Goal: Check status: Check status

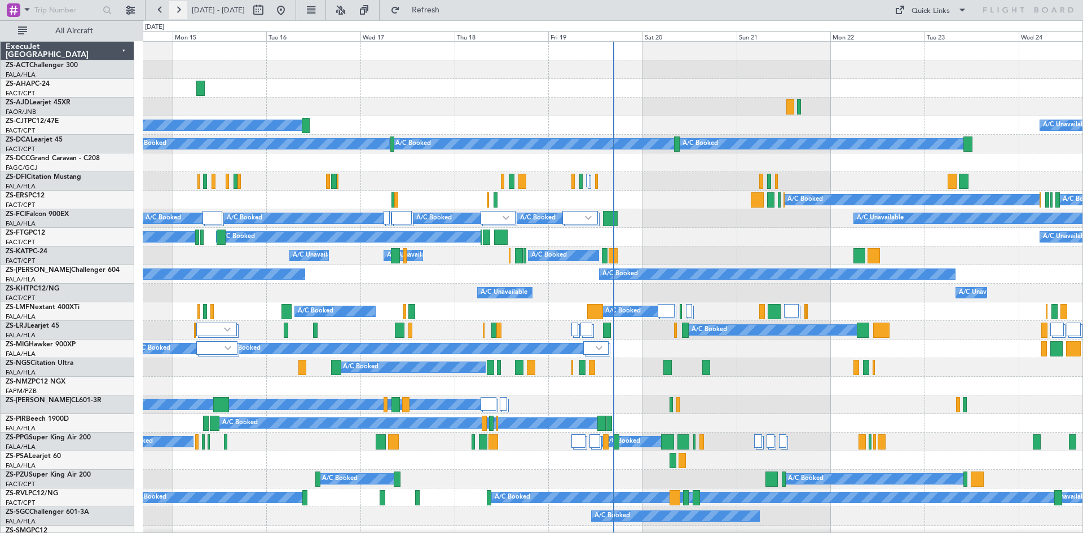
click at [178, 10] on button at bounding box center [178, 10] width 18 height 18
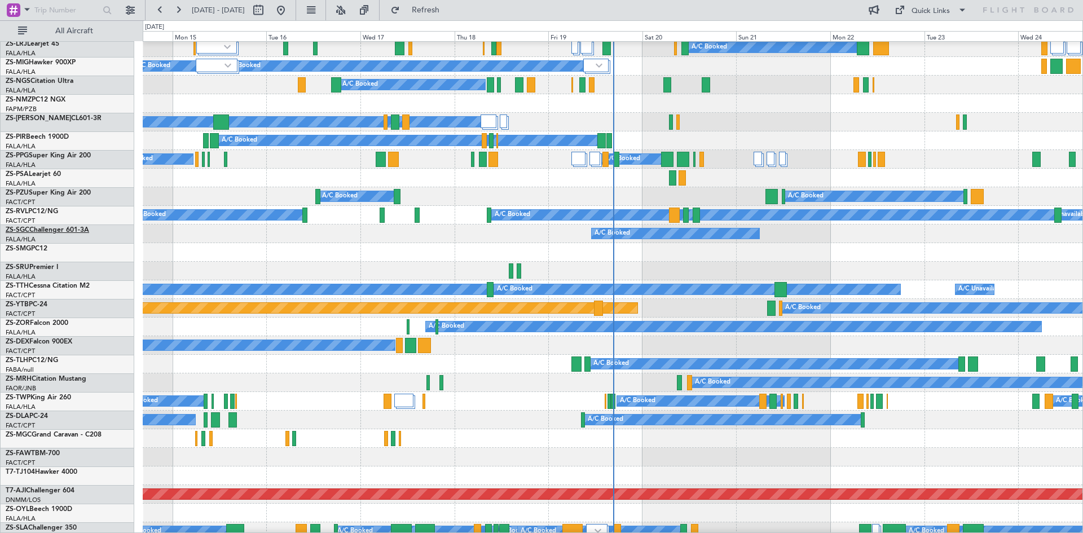
scroll to position [395, 0]
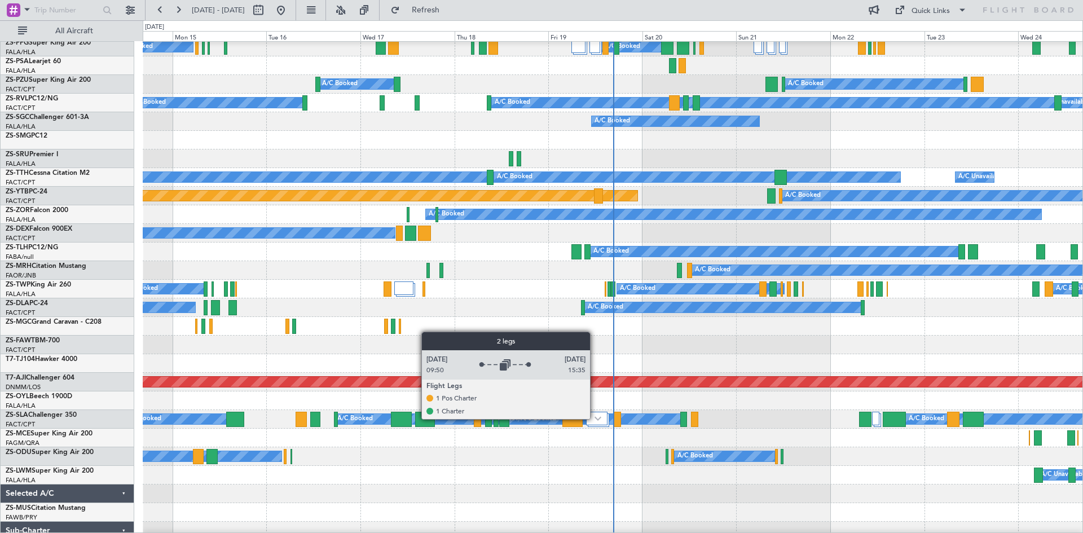
click at [595, 418] on img at bounding box center [598, 418] width 7 height 5
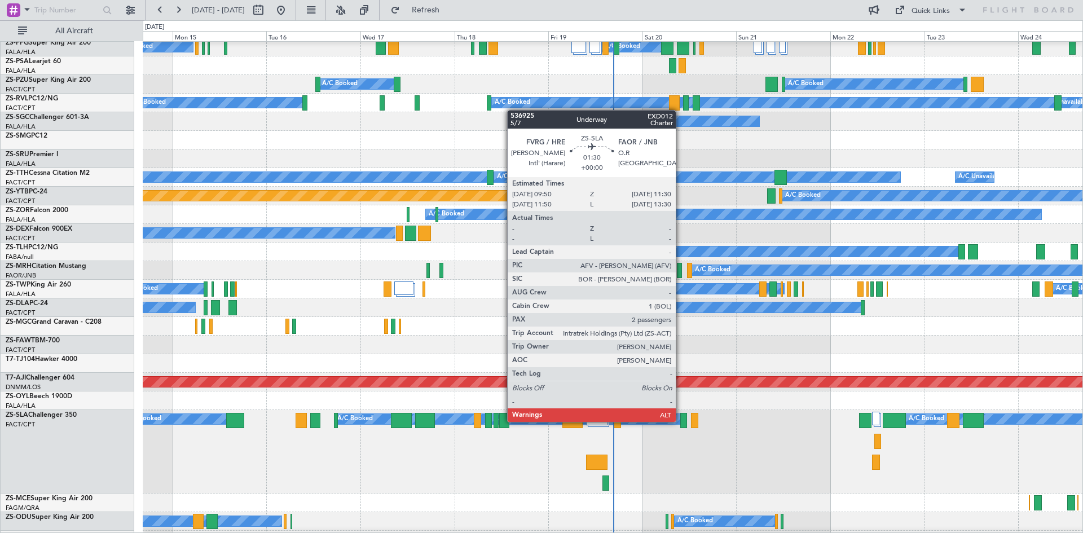
click at [681, 422] on div at bounding box center [683, 420] width 7 height 15
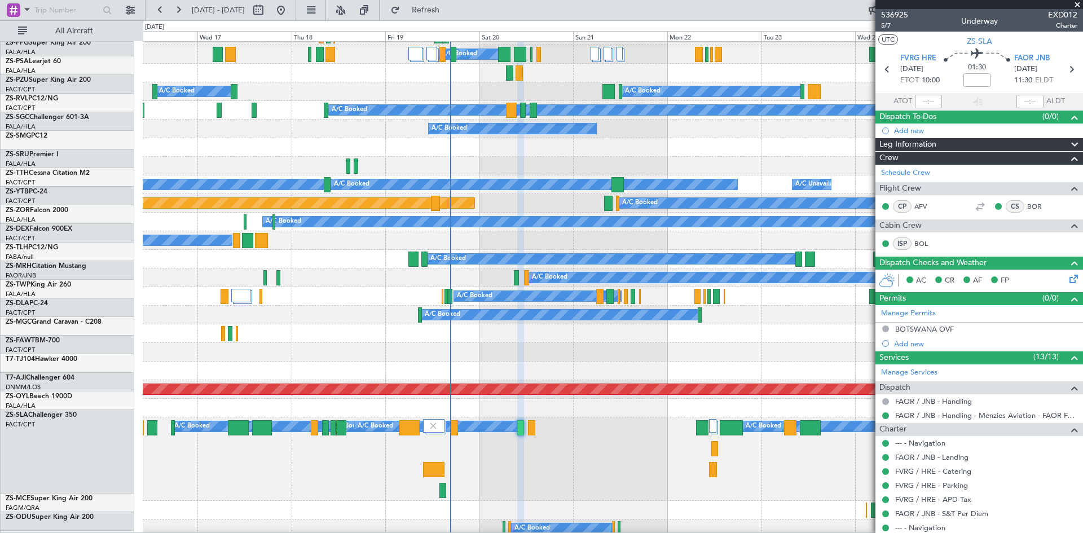
click at [623, 462] on div "A/C Booked A/C Booked A/C Booked A/C Booked A/C Booked A/C Booked A/C Booked A/…" at bounding box center [613, 458] width 940 height 83
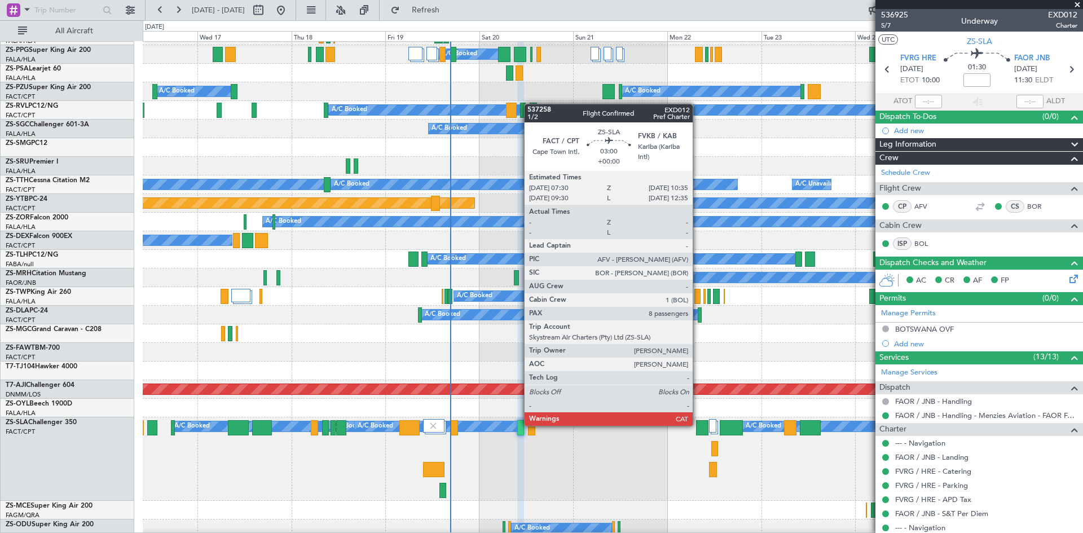
click at [698, 425] on div at bounding box center [702, 427] width 12 height 15
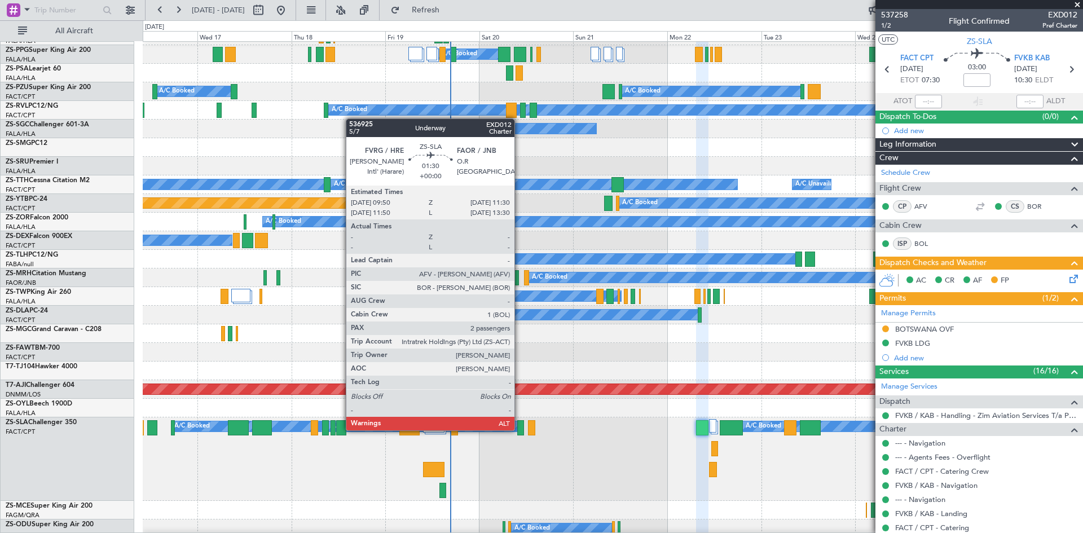
click at [519, 430] on div at bounding box center [520, 427] width 7 height 15
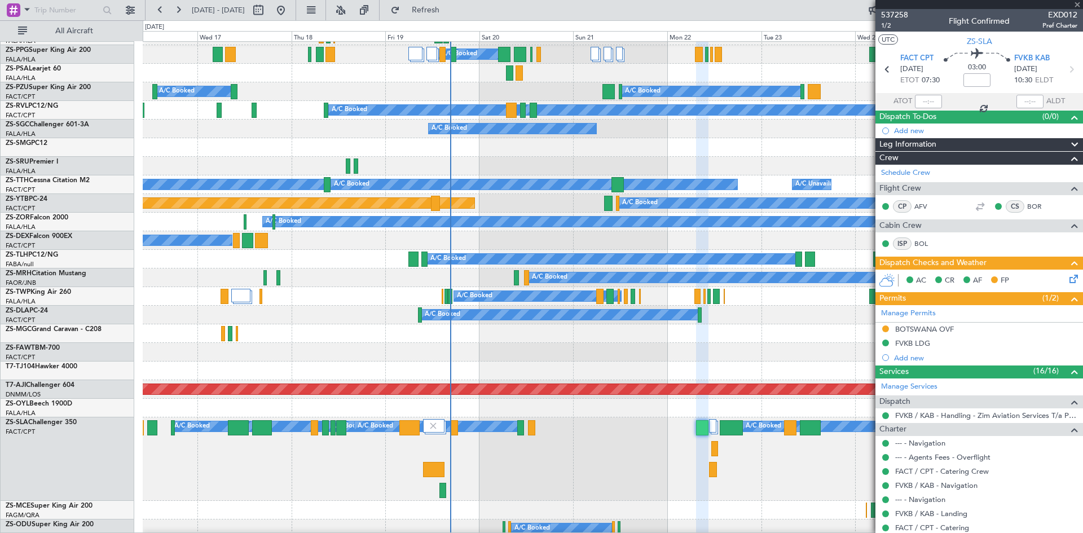
type input "2"
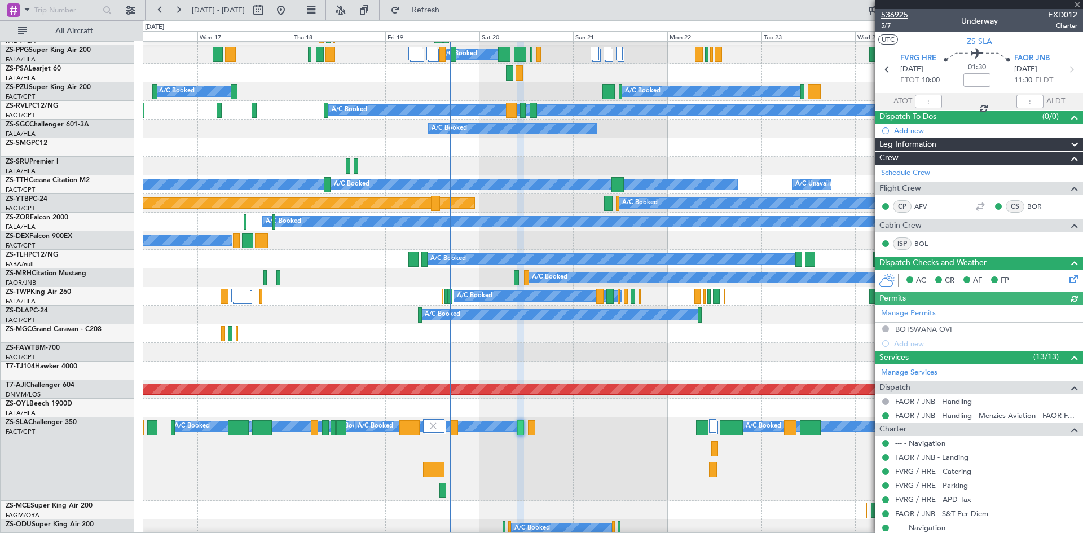
click at [902, 12] on span "536925" at bounding box center [894, 15] width 27 height 12
